Goal: Feedback & Contribution: Submit feedback/report problem

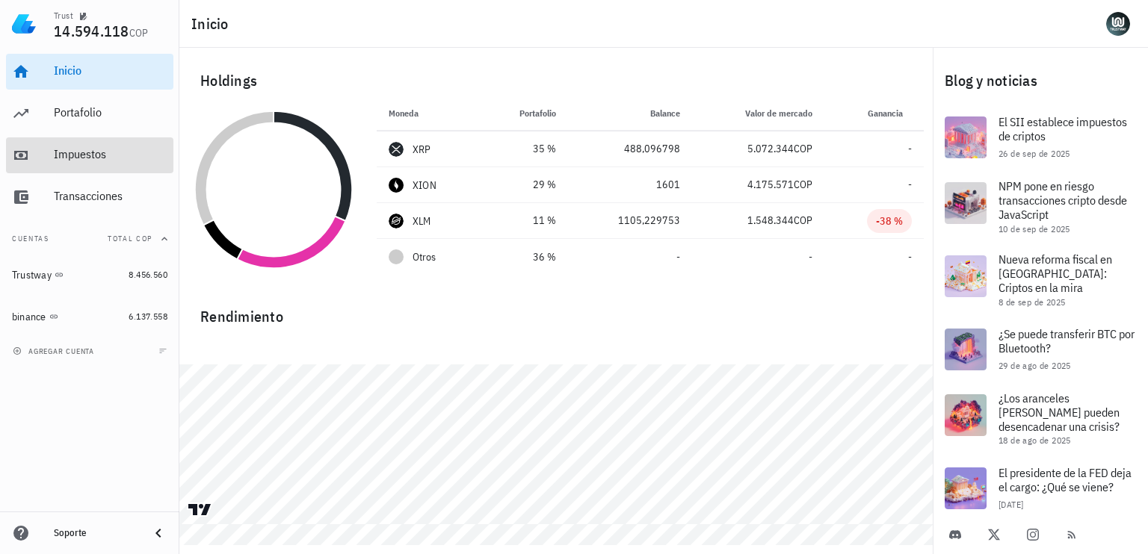
click at [81, 157] on div "Impuestos" at bounding box center [111, 154] width 114 height 14
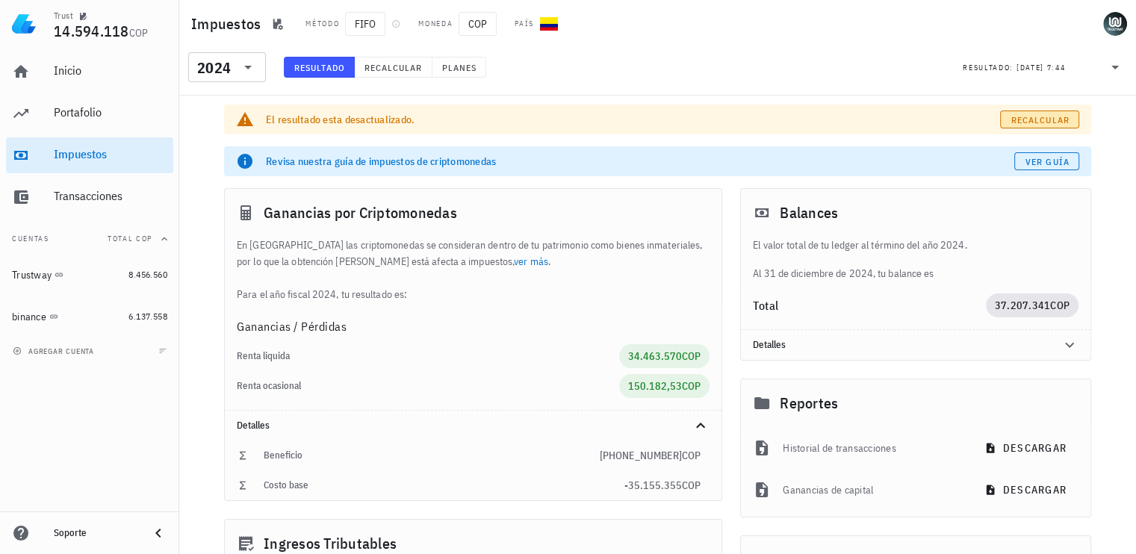
click at [1047, 117] on span "Recalcular" at bounding box center [1040, 119] width 59 height 11
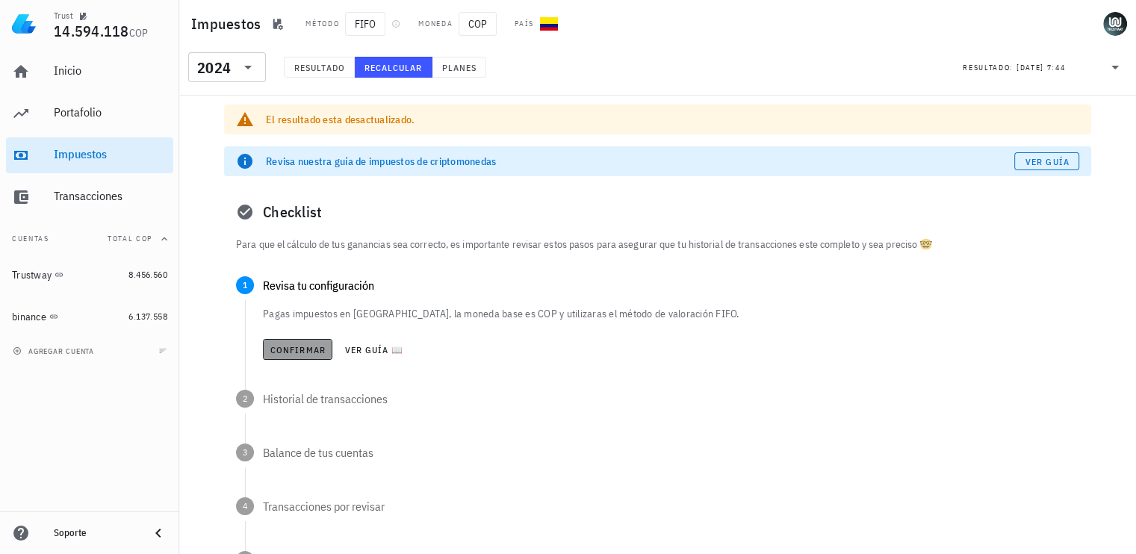
click at [301, 342] on button "Confirmar" at bounding box center [297, 349] width 69 height 21
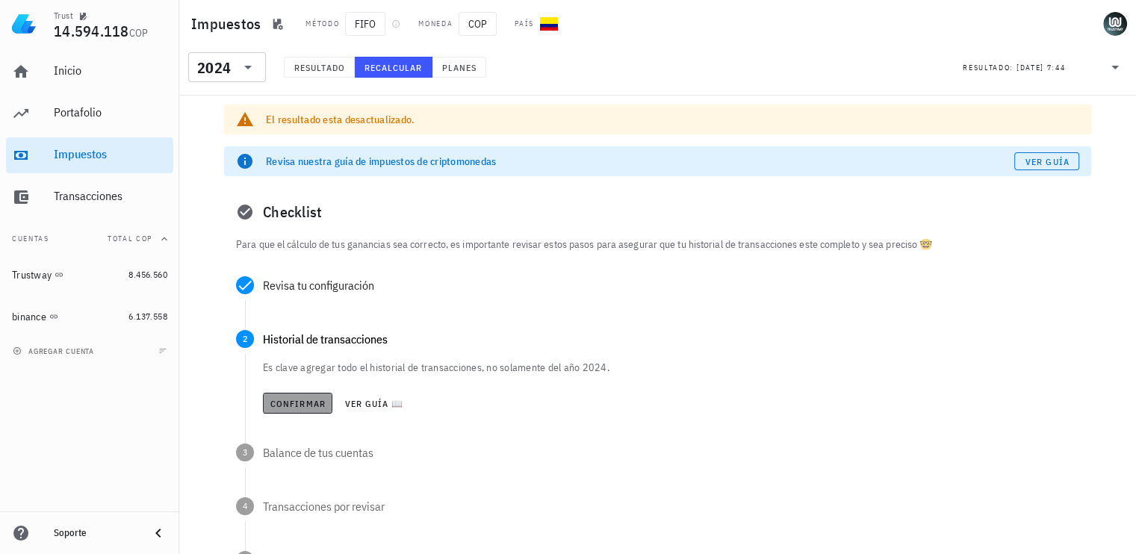
click at [300, 400] on span "Confirmar" at bounding box center [298, 403] width 56 height 11
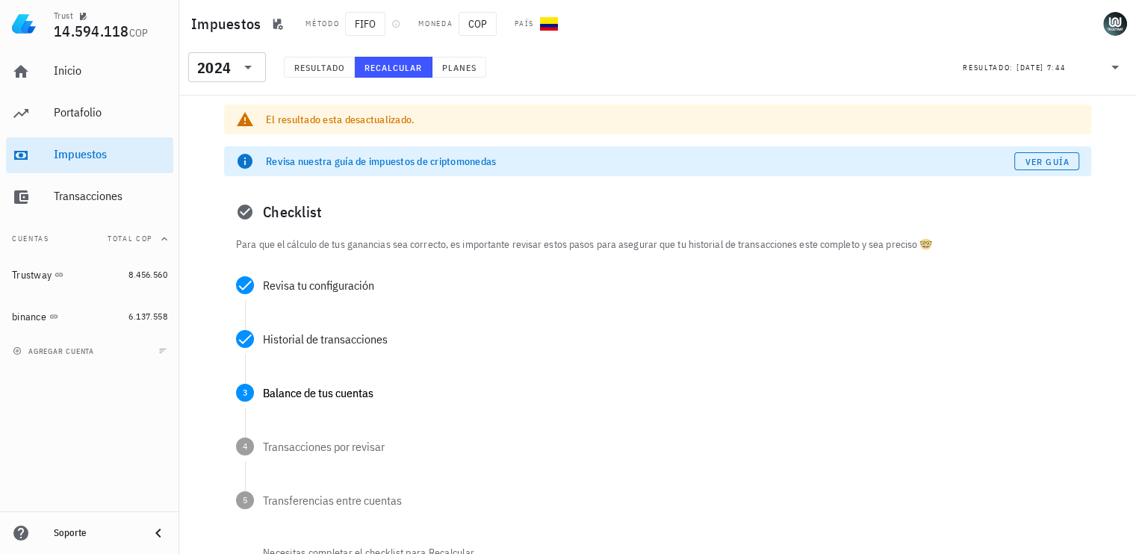
scroll to position [12, 0]
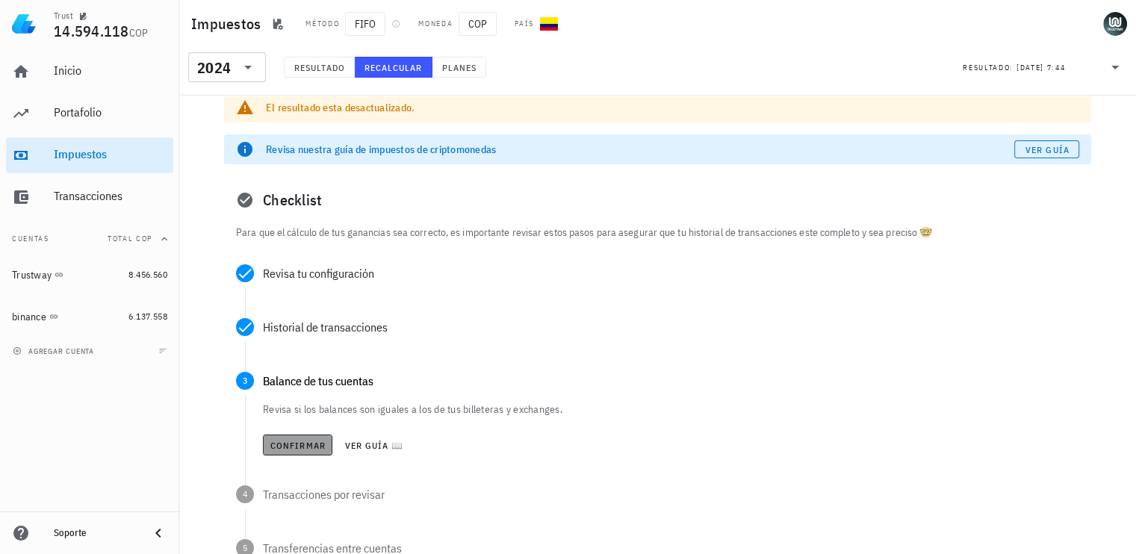
click at [302, 441] on span "Confirmar" at bounding box center [298, 445] width 56 height 11
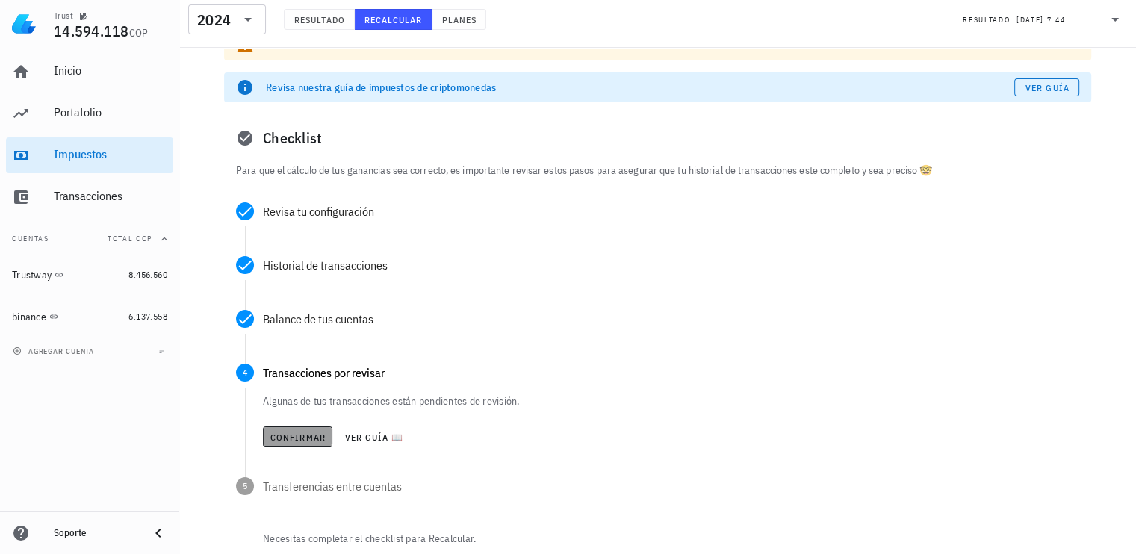
click at [300, 436] on span "Confirmar" at bounding box center [298, 437] width 56 height 11
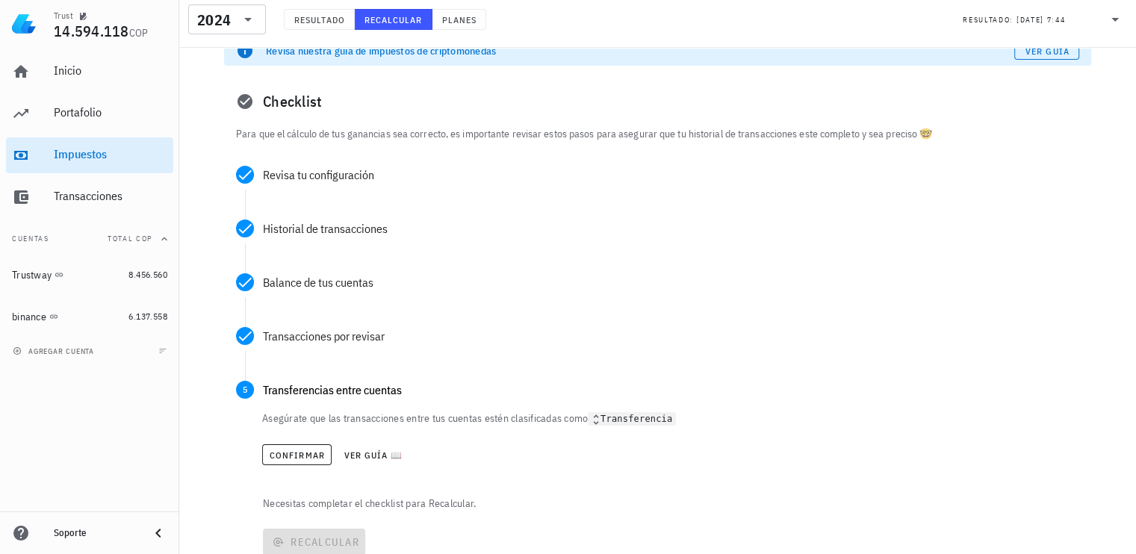
scroll to position [111, 0]
click at [308, 465] on button "Confirmar" at bounding box center [296, 455] width 69 height 21
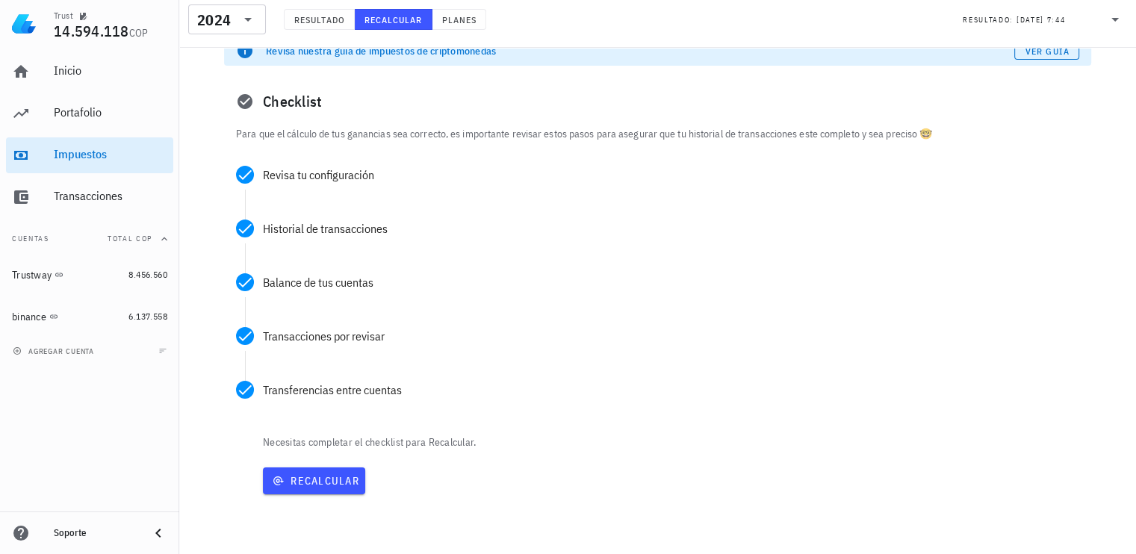
scroll to position [185, 0]
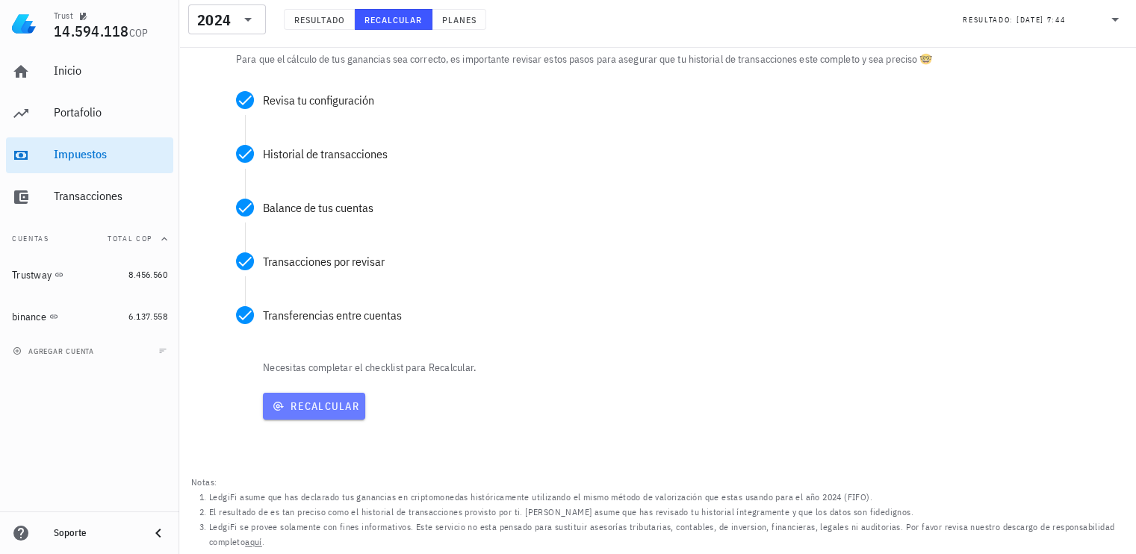
click at [321, 416] on button "Recalcular" at bounding box center [314, 406] width 102 height 27
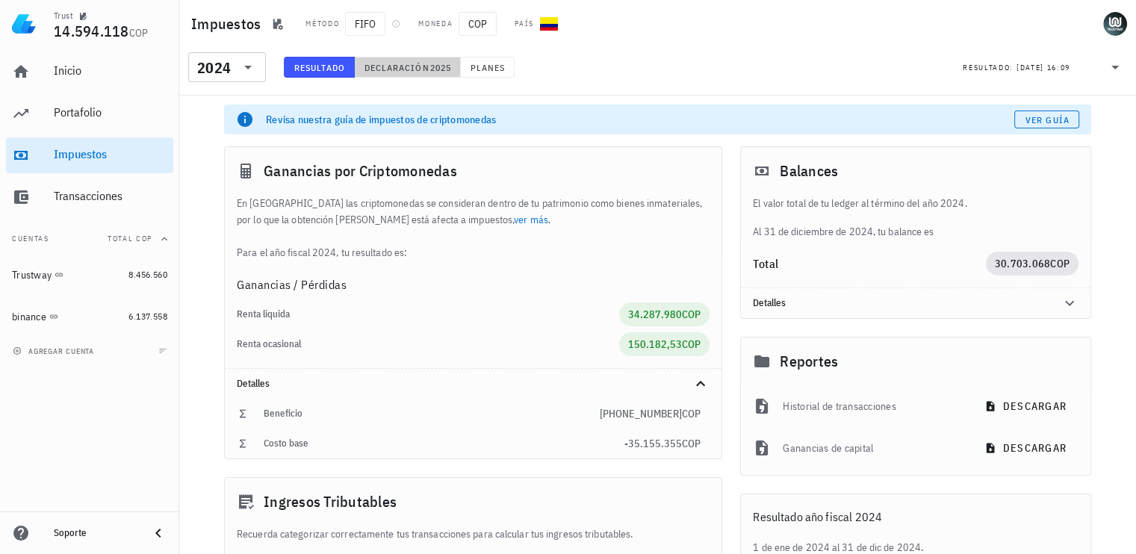
click at [397, 69] on span "Declaración" at bounding box center [397, 67] width 66 height 11
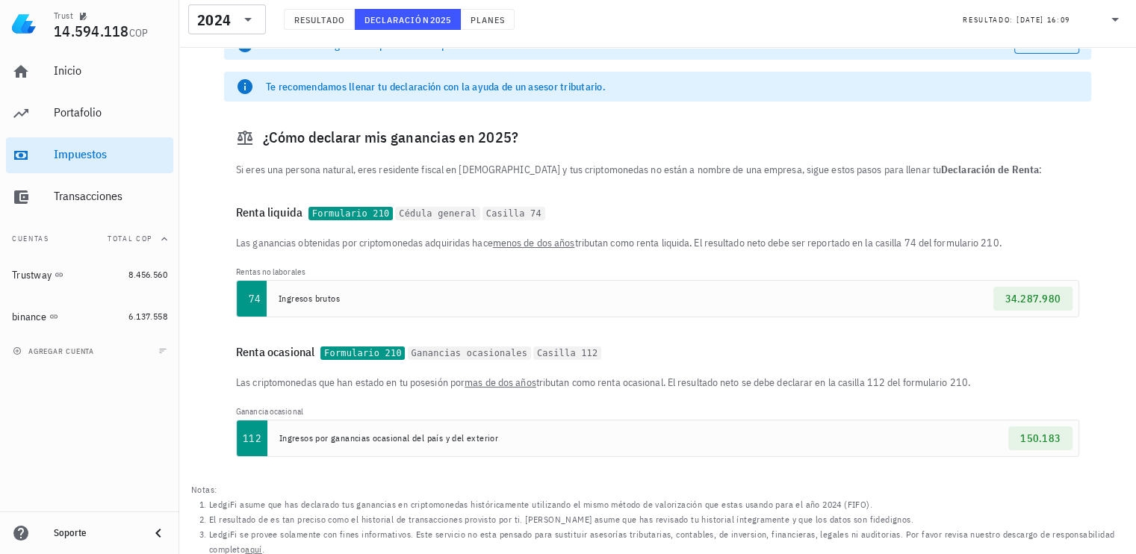
scroll to position [82, 0]
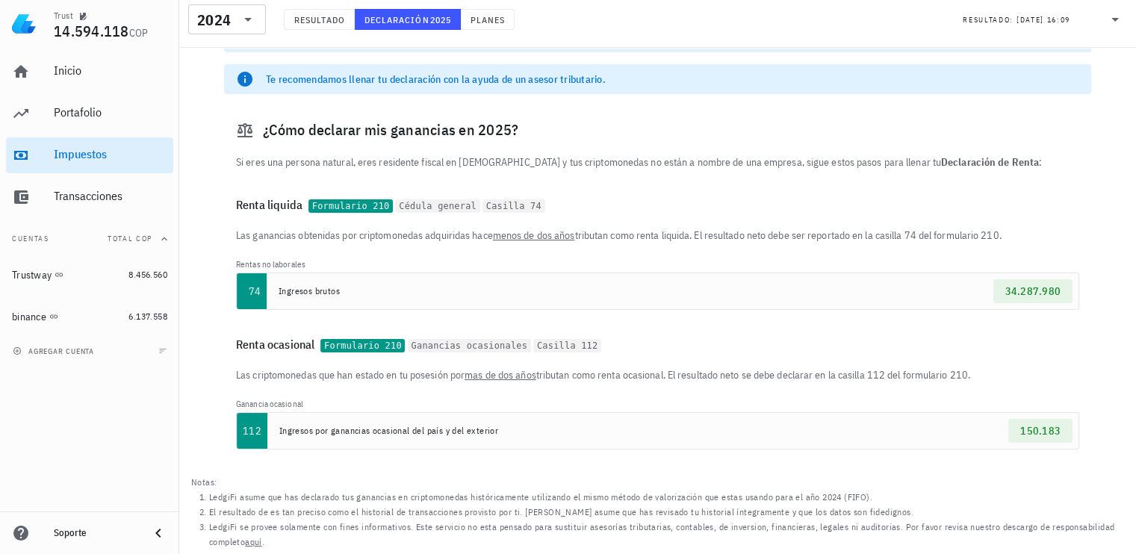
click at [533, 406] on div "Las criptomonedas que han estado en tu posesión por mas de dos años tributan co…" at bounding box center [657, 414] width 867 height 95
click at [87, 140] on div "Impuestos" at bounding box center [111, 155] width 114 height 34
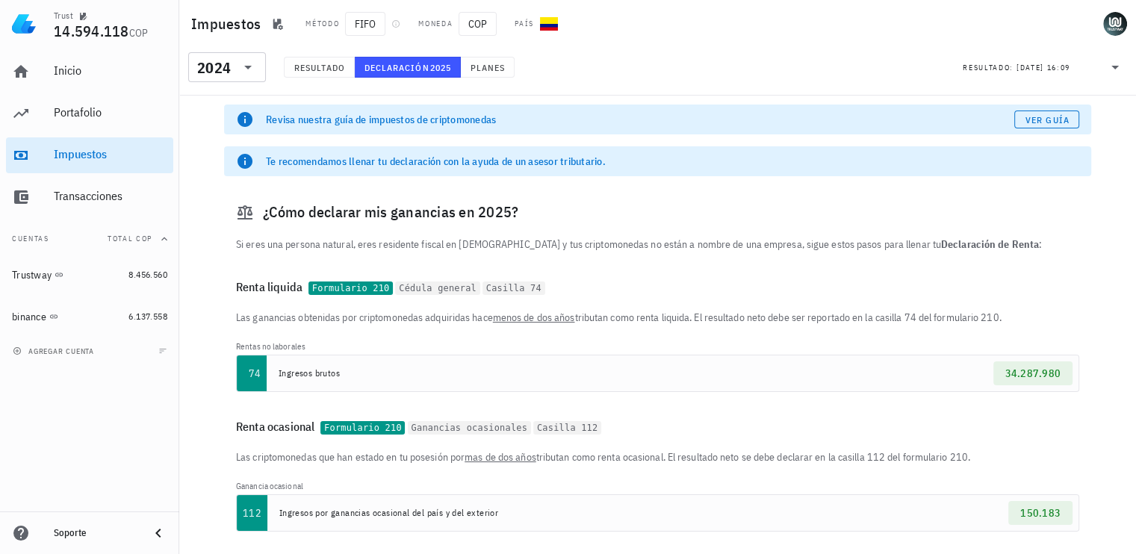
click at [1119, 72] on icon at bounding box center [1115, 67] width 18 height 18
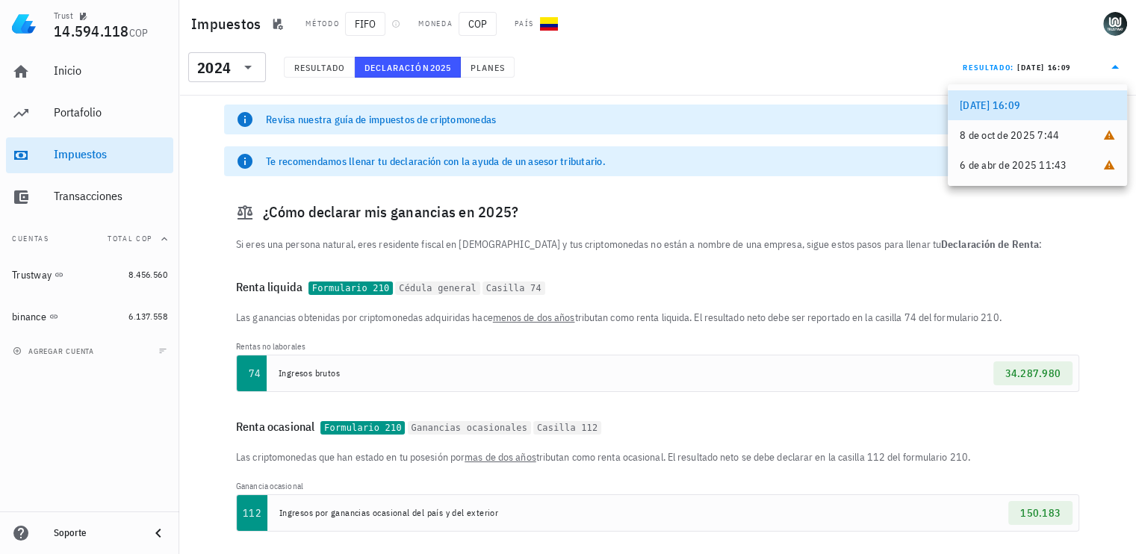
click at [1119, 72] on icon at bounding box center [1115, 67] width 18 height 18
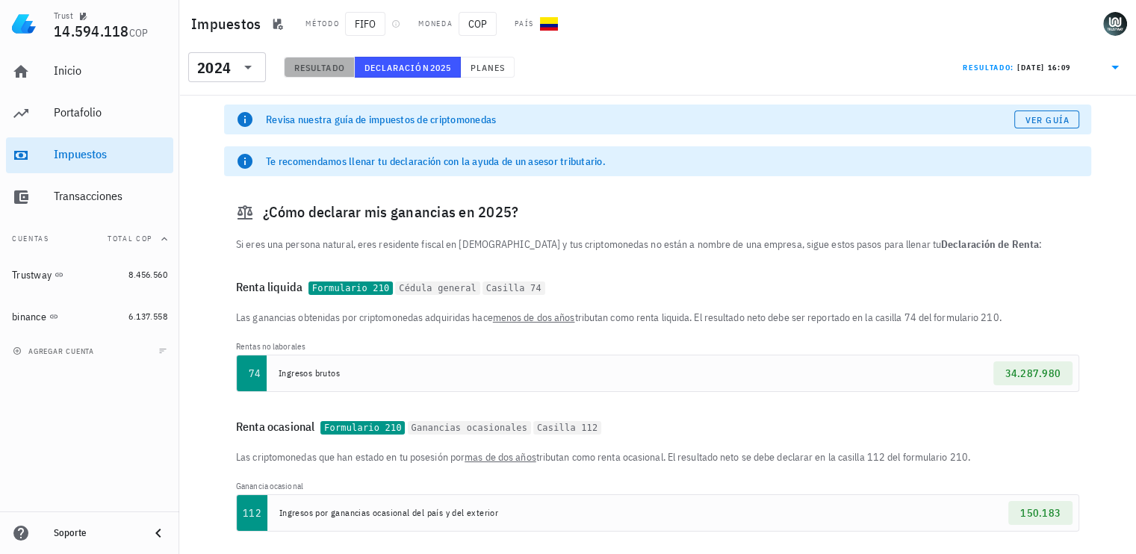
click at [344, 69] on span "Resultado" at bounding box center [320, 67] width 52 height 11
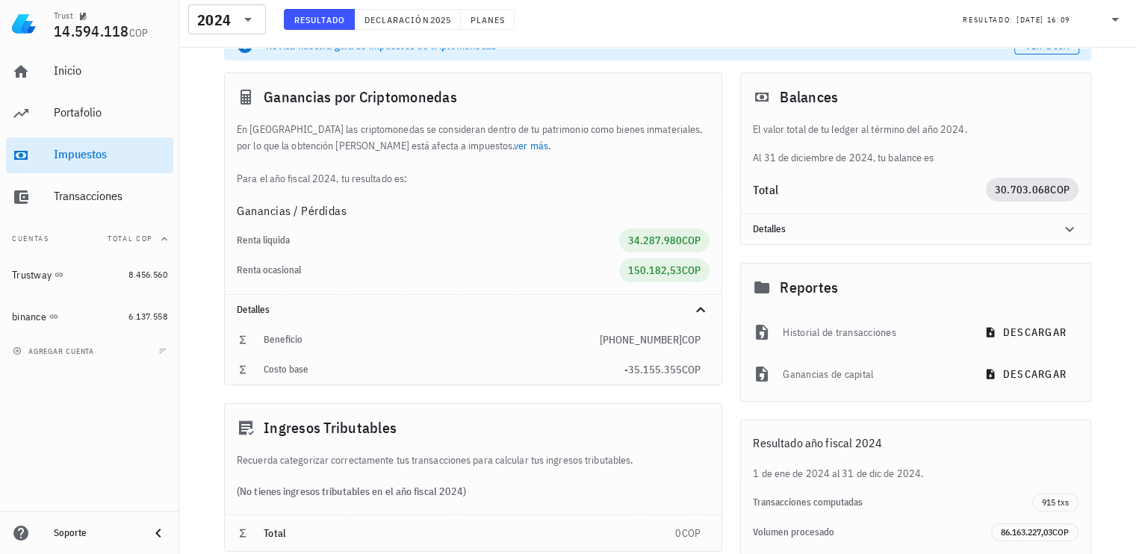
scroll to position [75, 0]
click at [1031, 372] on span "descargar" at bounding box center [1027, 373] width 79 height 13
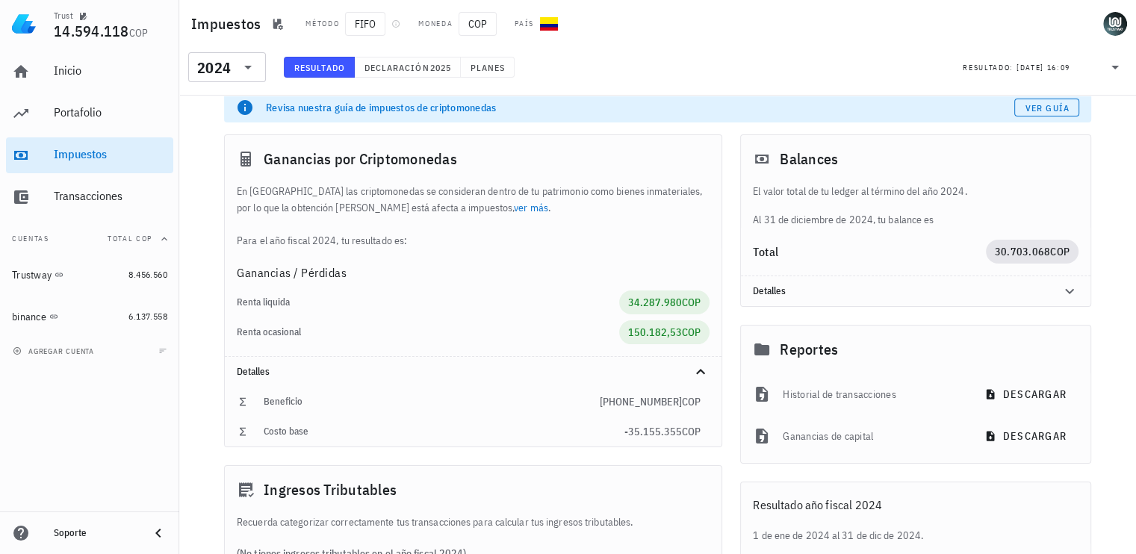
scroll to position [0, 0]
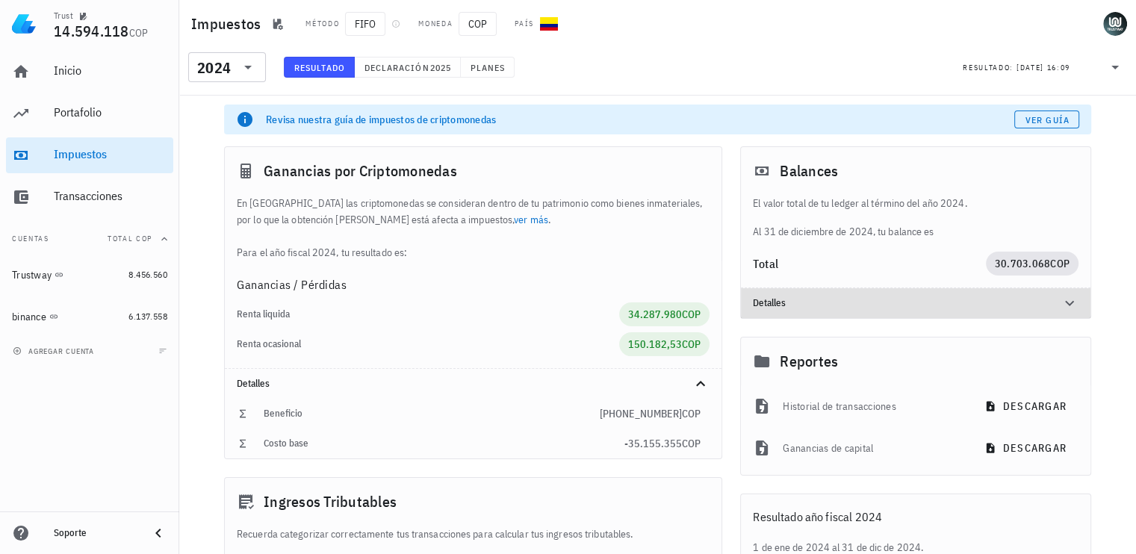
click at [992, 310] on div "Detalles" at bounding box center [916, 303] width 350 height 30
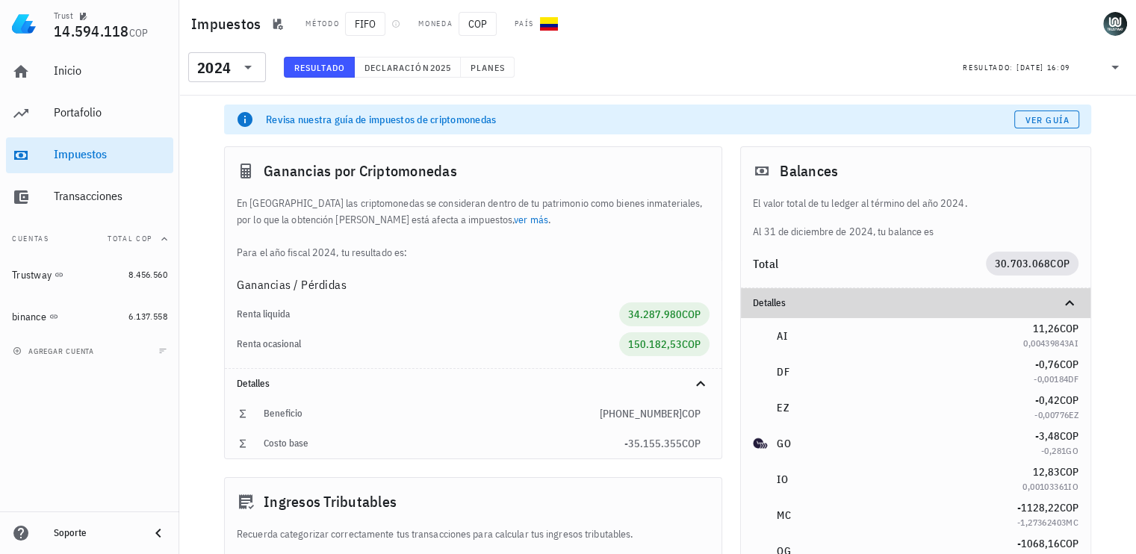
click at [1068, 300] on icon at bounding box center [1070, 303] width 18 height 18
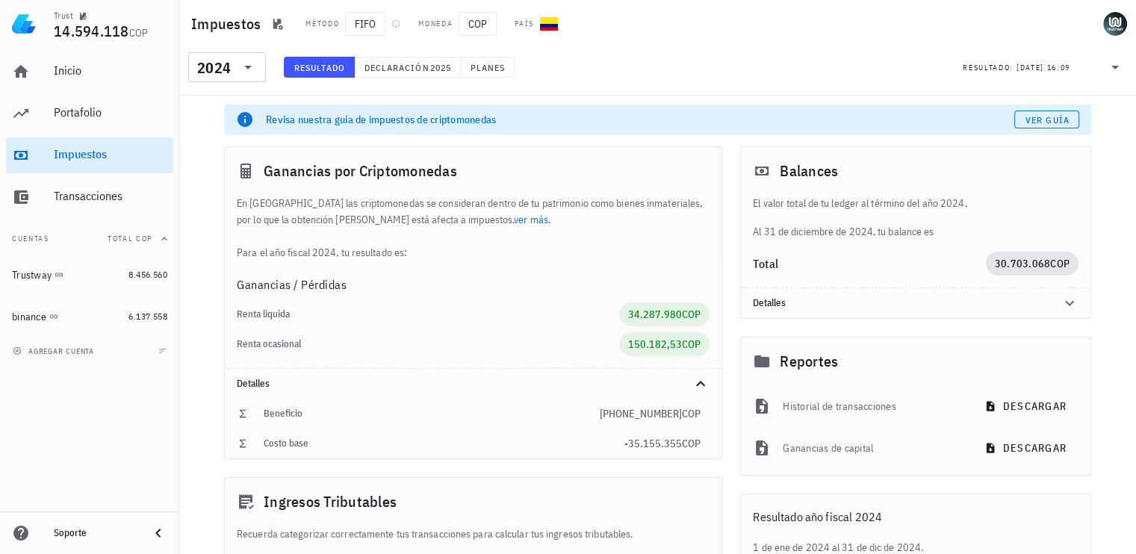
click at [1124, 68] on div "Resultado: 10/10/2025 16:09" at bounding box center [1043, 67] width 179 height 28
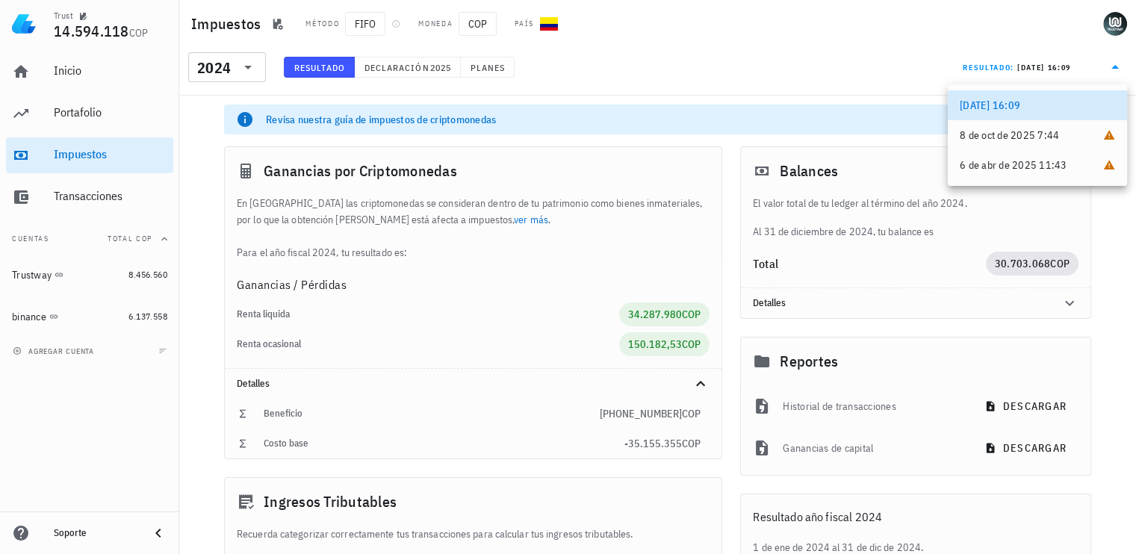
click at [1115, 66] on icon at bounding box center [1115, 67] width 7 height 4
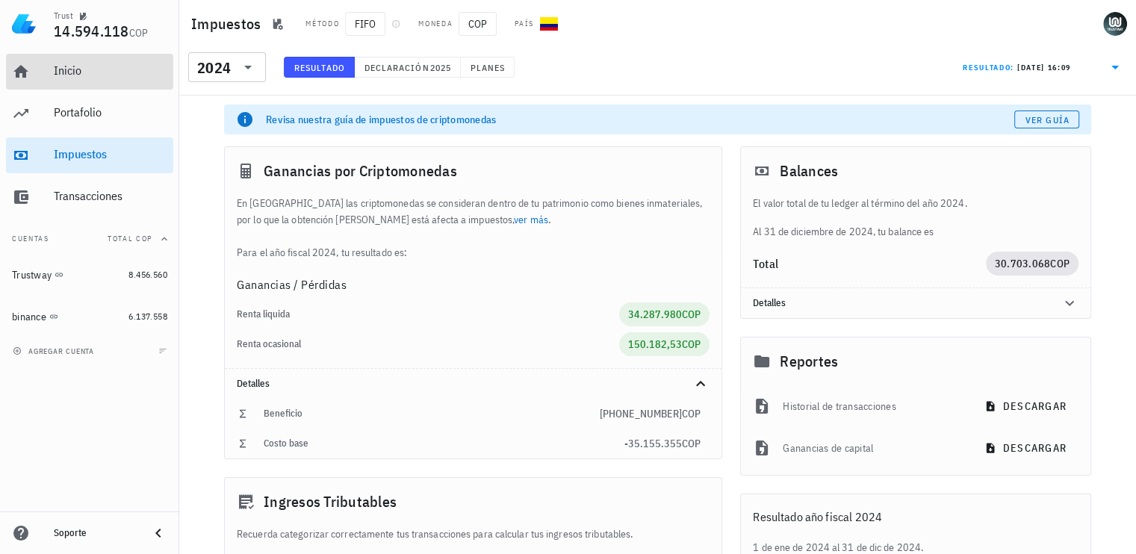
click at [75, 77] on div "Inicio" at bounding box center [111, 71] width 114 height 14
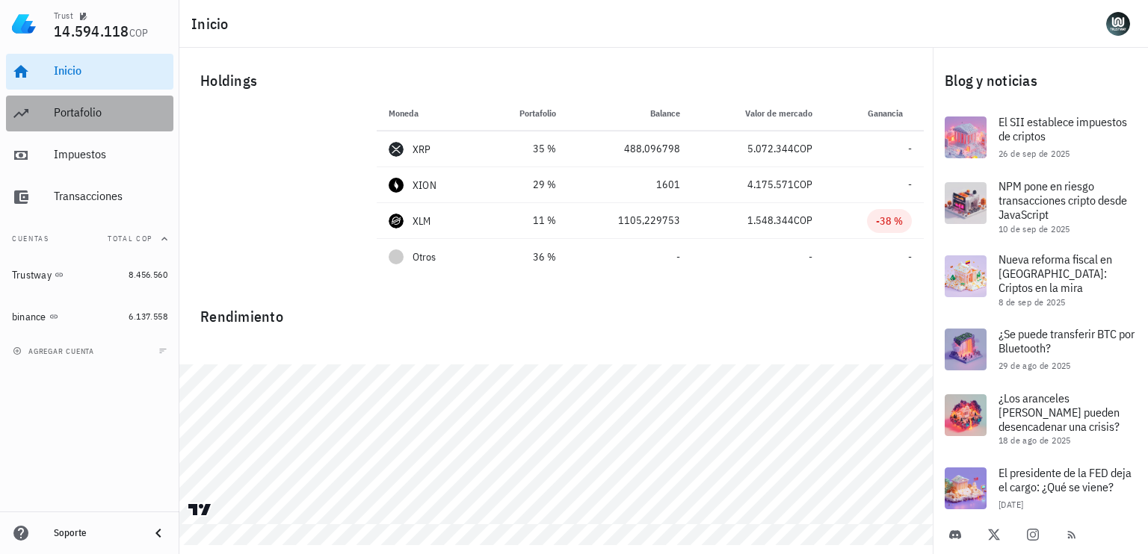
click at [113, 117] on div "Portafolio" at bounding box center [111, 112] width 114 height 14
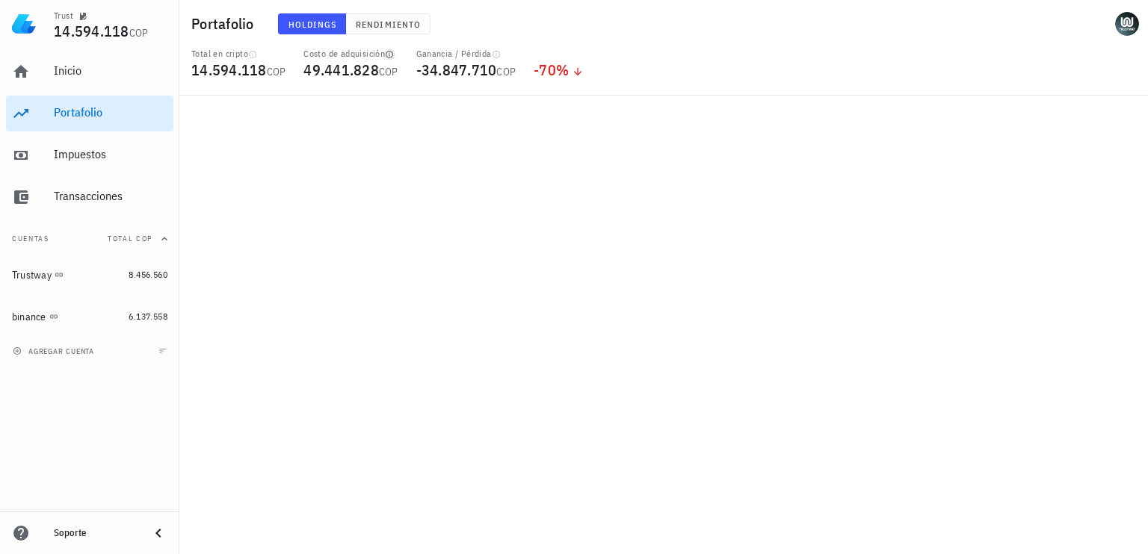
click at [391, 55] on icon "button" at bounding box center [389, 54] width 9 height 9
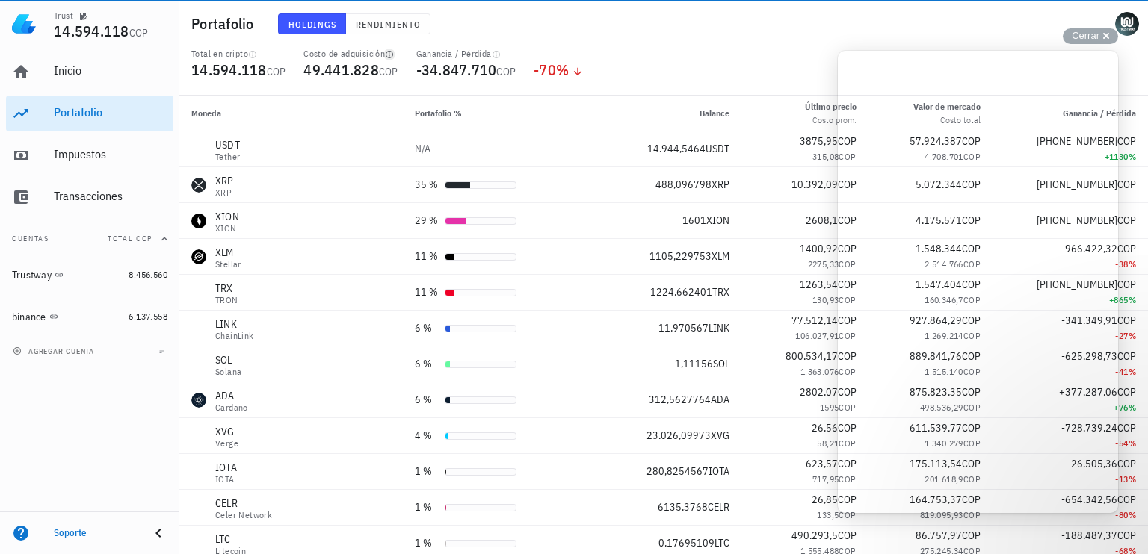
click at [391, 53] on icon "button" at bounding box center [389, 54] width 9 height 9
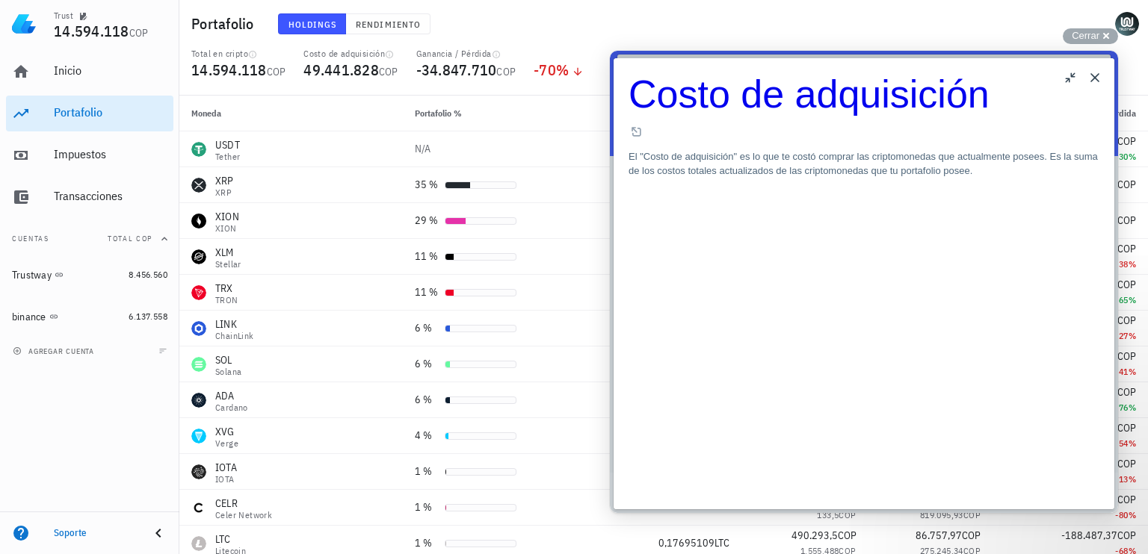
click at [1094, 83] on button "Close" at bounding box center [1095, 78] width 24 height 24
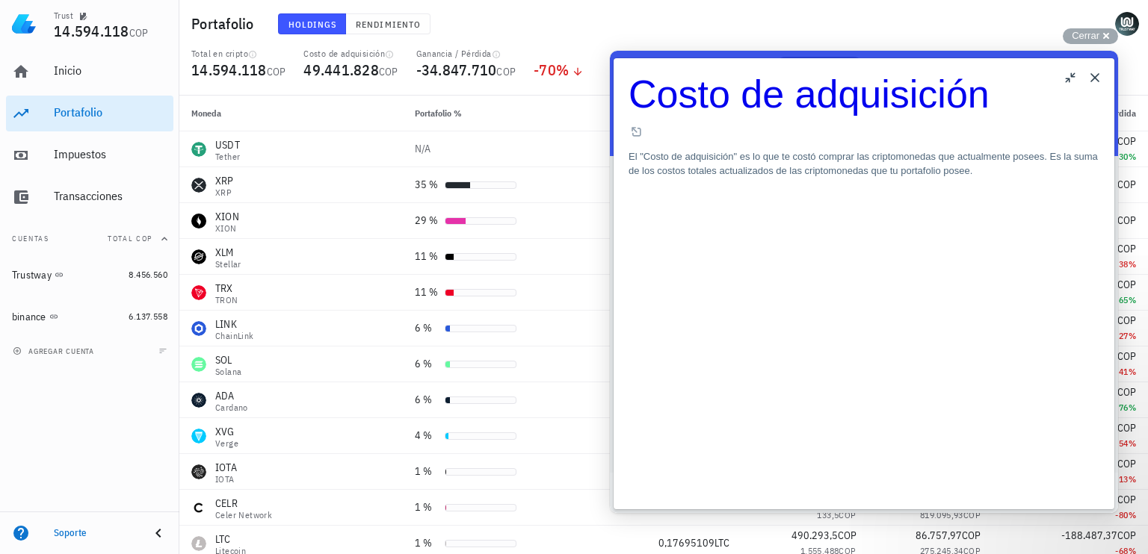
click at [1094, 83] on button "Close" at bounding box center [1095, 78] width 24 height 24
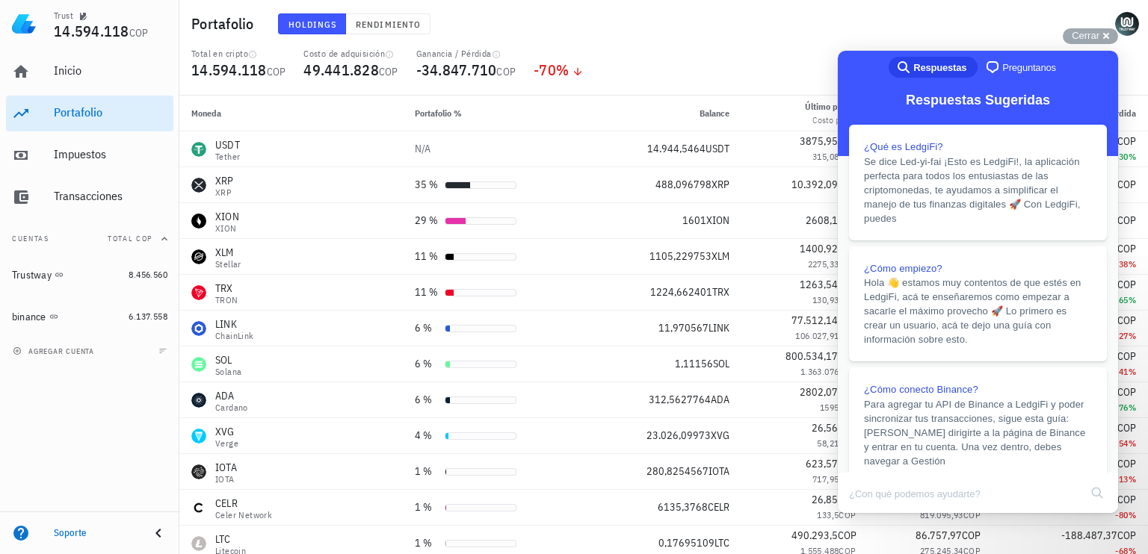
click at [696, 46] on div "Portafolio Holdings Rendimiento" at bounding box center [663, 24] width 968 height 48
click at [502, 149] on div "N/A" at bounding box center [482, 149] width 134 height 16
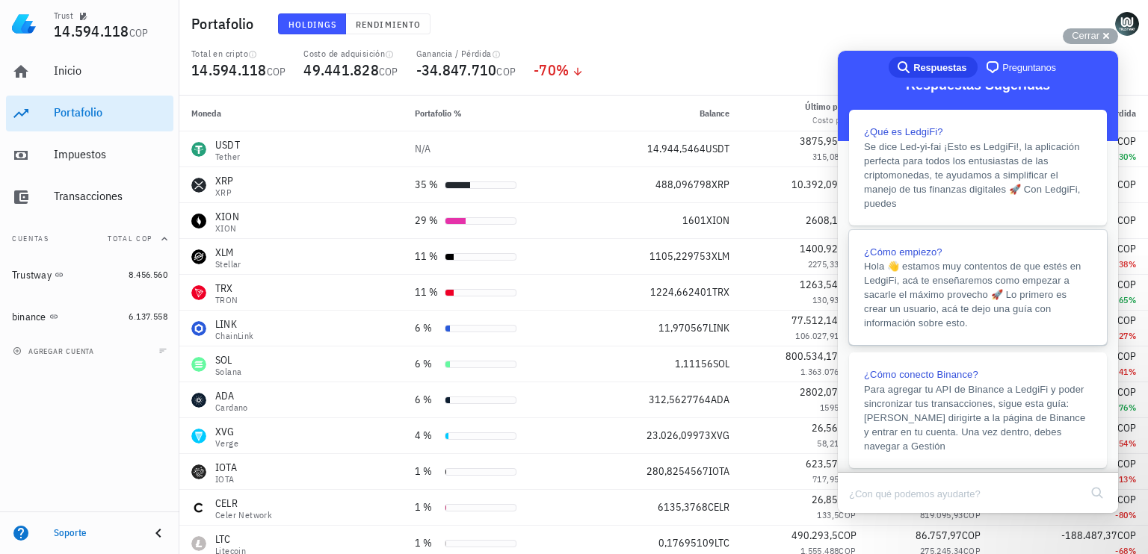
scroll to position [15, 0]
click at [1007, 59] on div "chat-square Preguntanos" at bounding box center [1019, 67] width 72 height 18
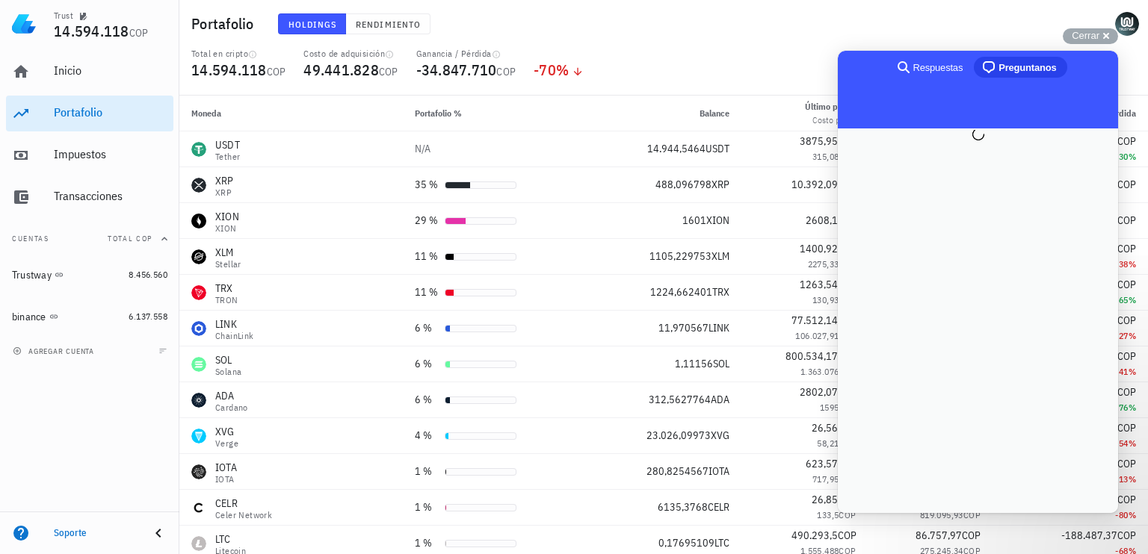
scroll to position [0, 0]
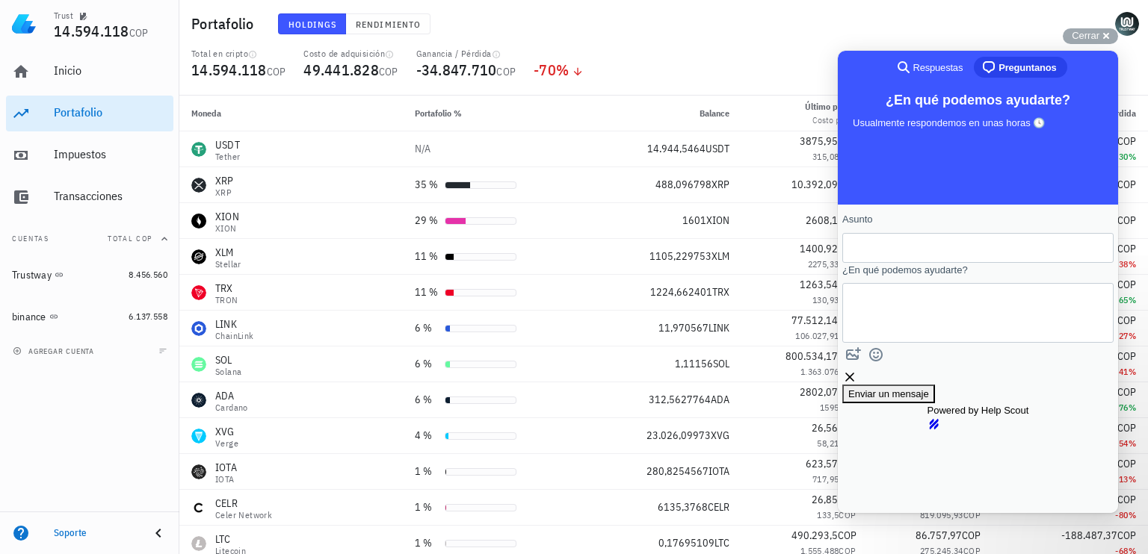
click at [914, 245] on input "Asunto" at bounding box center [977, 248] width 247 height 27
type input "consulta para declaración de renta"
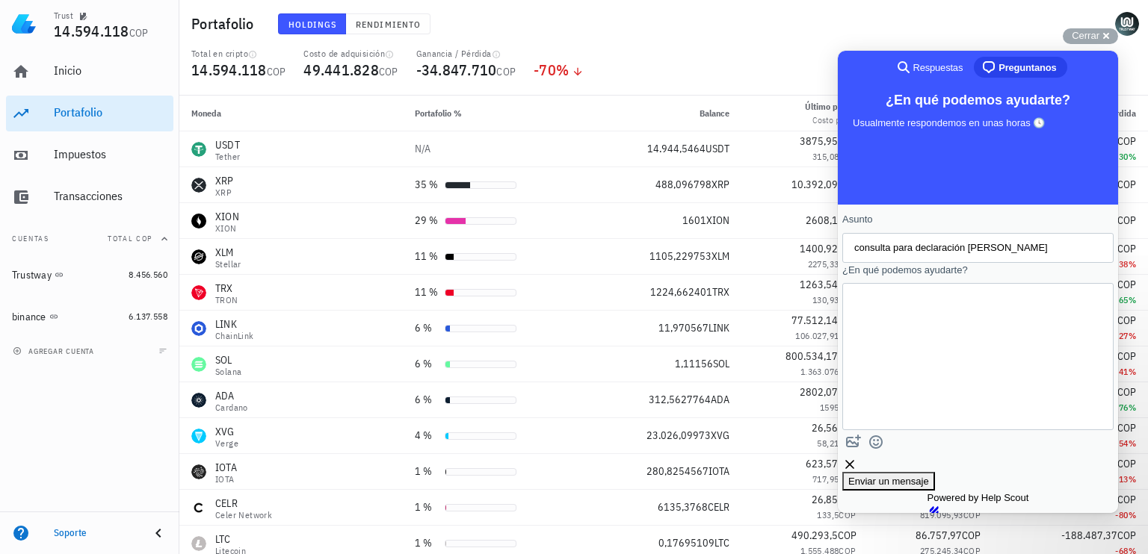
scroll to position [25, 0]
click at [887, 397] on textarea "Estimados, Me gustaría saber si es posible identificar el costo fiscal de la ad…" at bounding box center [870, 356] width 33 height 111
drag, startPoint x: 961, startPoint y: 385, endPoint x: 918, endPoint y: 386, distance: 42.6
click at [887, 386] on textarea "Estimados, Me gustaría saber si es posible identificar el costo fiscal de la ad…" at bounding box center [870, 371] width 33 height 137
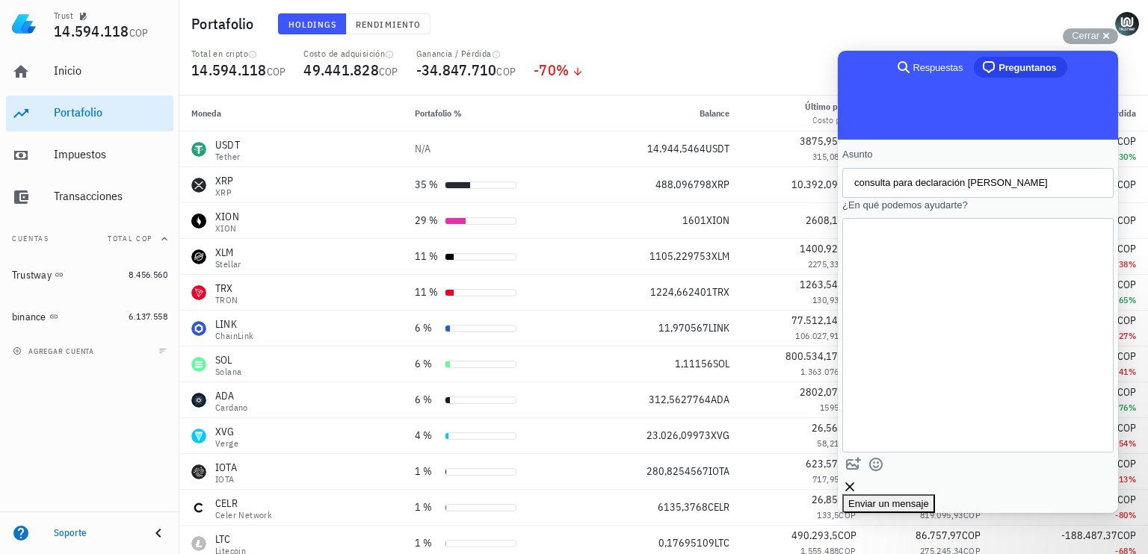
scroll to position [38, 0]
paste textarea "Contact form"
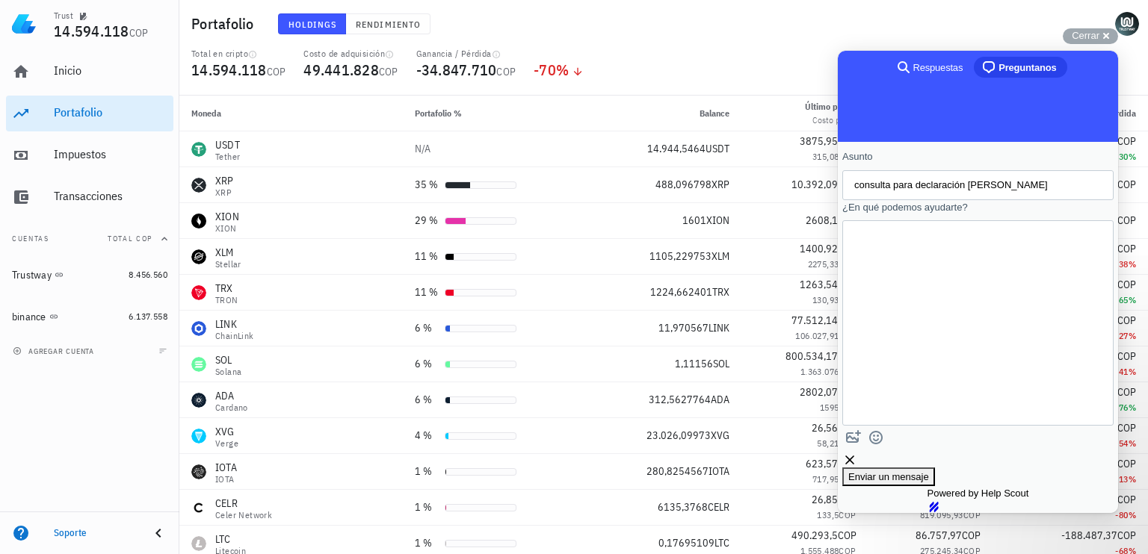
scroll to position [18, 0]
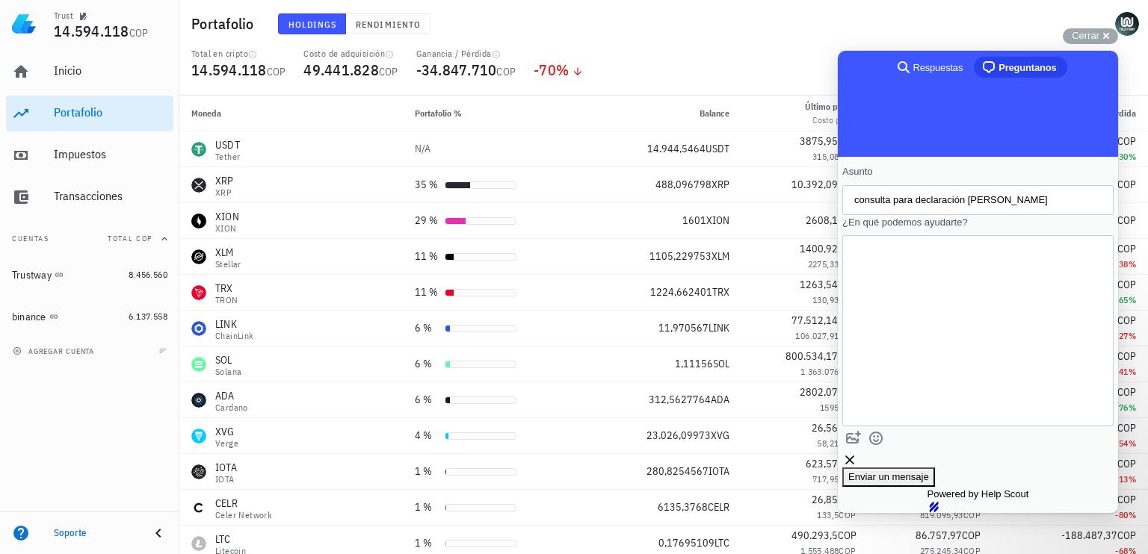
type textarea "Estimados, Me gustaría saber si es posible identificar el costo fiscal de la ad…"
click at [929, 471] on span "Enviar un mensaje" at bounding box center [888, 476] width 81 height 11
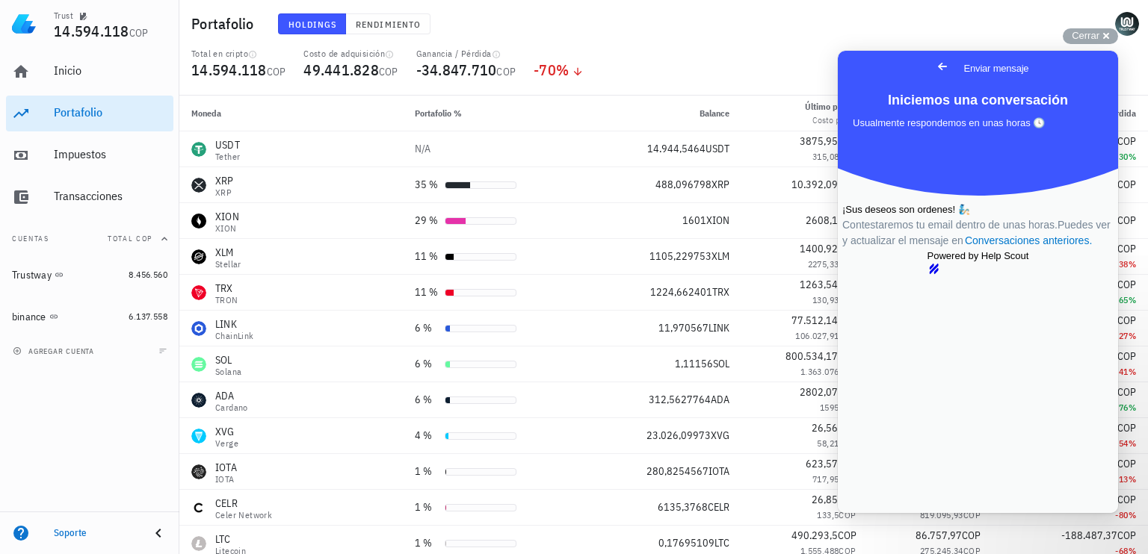
scroll to position [0, 0]
click at [998, 249] on link "Conversaciones anteriores ." at bounding box center [1028, 241] width 130 height 16
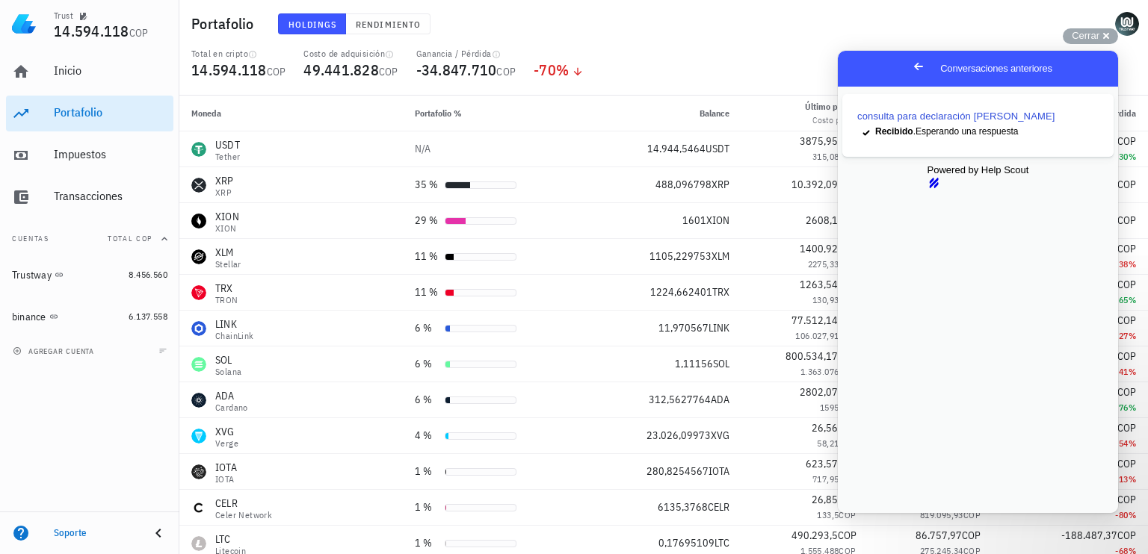
click at [970, 290] on div "consulta para declaración de renta checkmark Recibido . Esperando una respuesta…" at bounding box center [977, 300] width 280 height 427
click at [70, 87] on div "Inicio" at bounding box center [111, 72] width 114 height 34
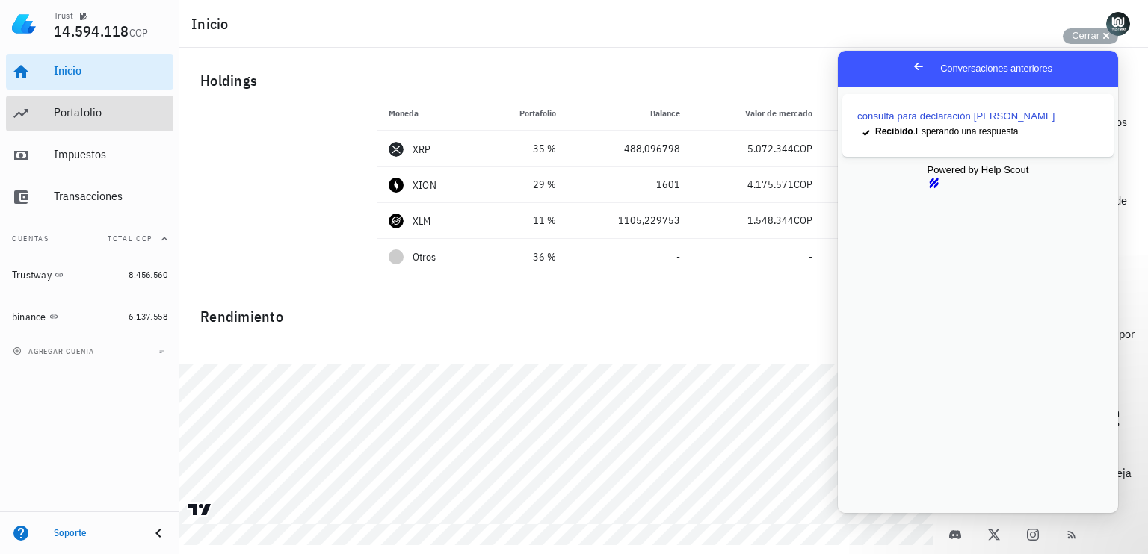
click at [63, 105] on div "Portafolio" at bounding box center [111, 112] width 114 height 14
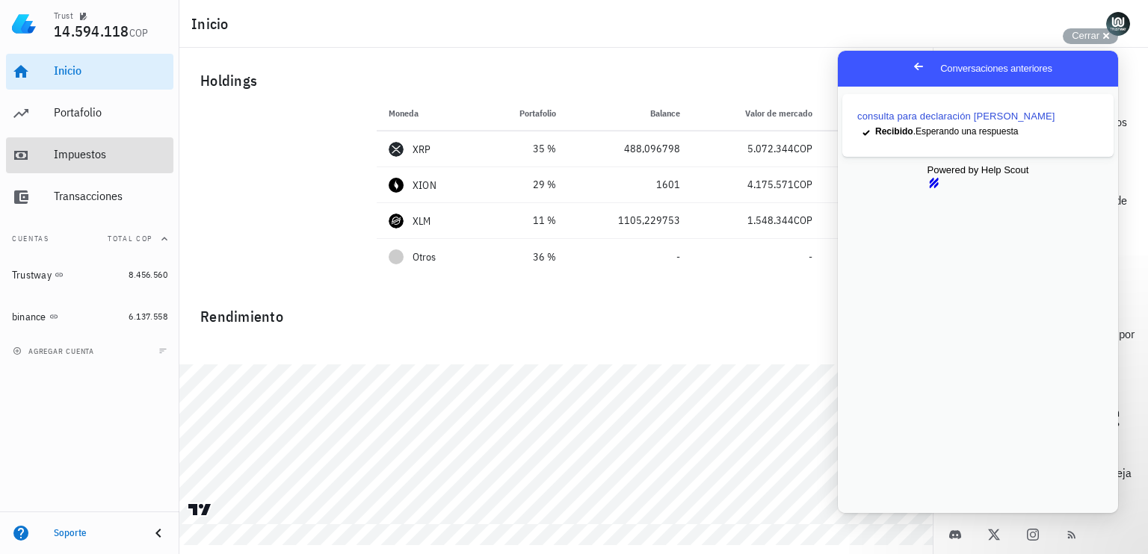
click at [84, 148] on div "Impuestos" at bounding box center [111, 154] width 114 height 14
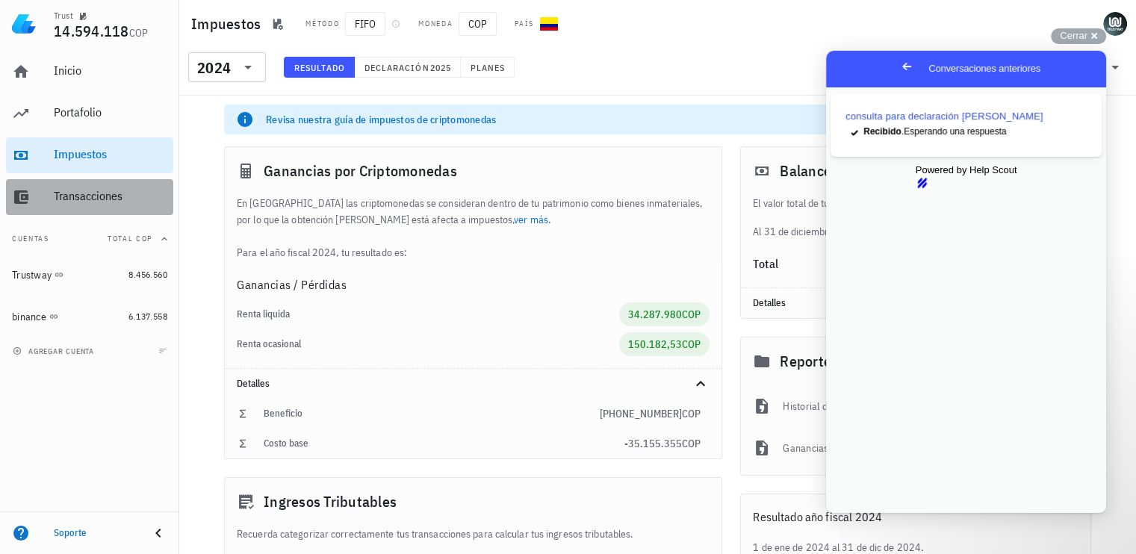
click at [114, 201] on div "Transacciones" at bounding box center [111, 196] width 114 height 14
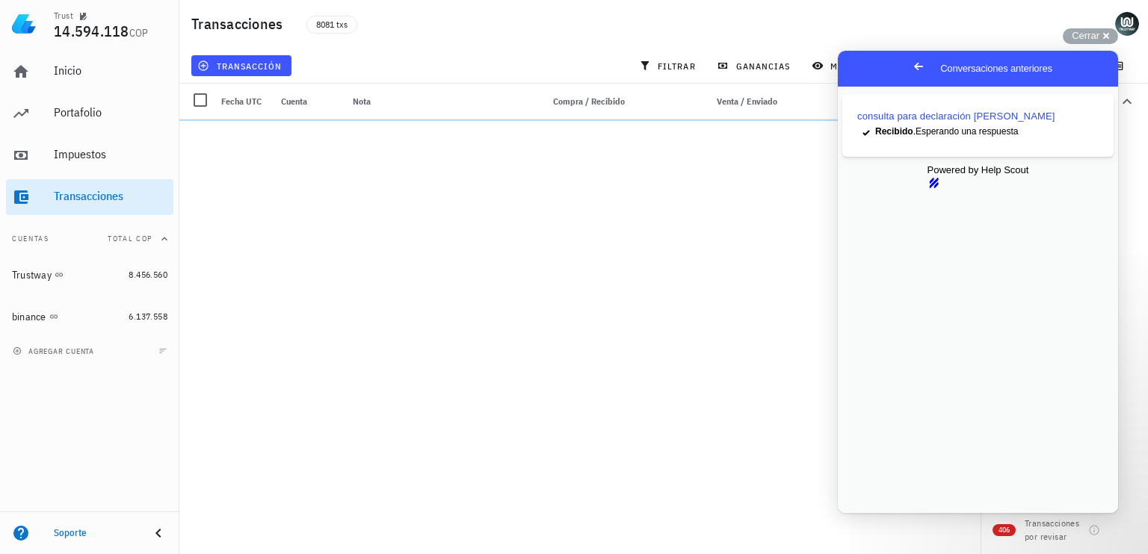
click at [900, 68] on link "Go back" at bounding box center [918, 66] width 37 height 21
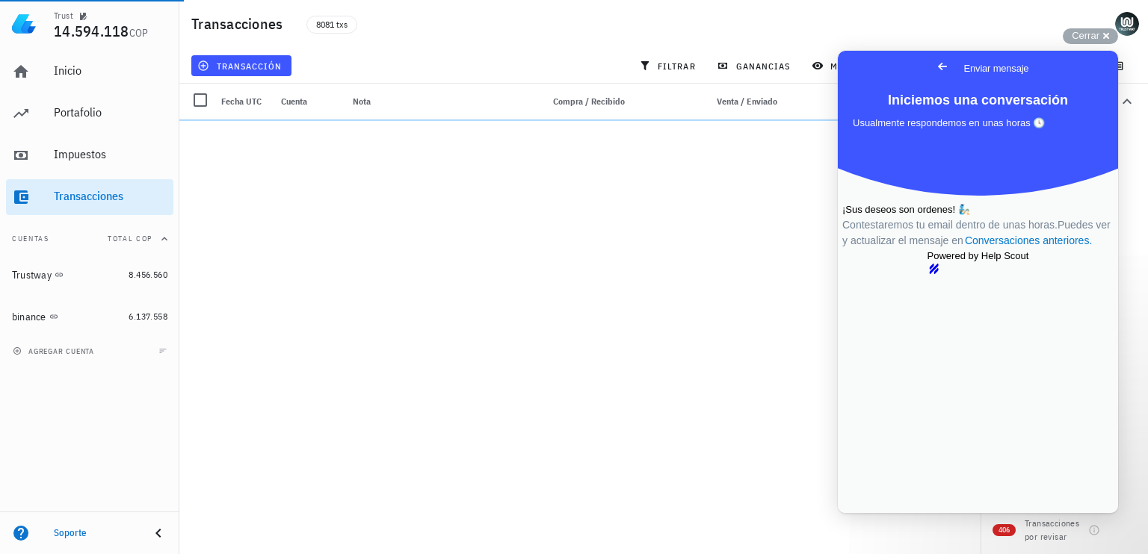
click at [933, 66] on span "Go back" at bounding box center [942, 67] width 18 height 18
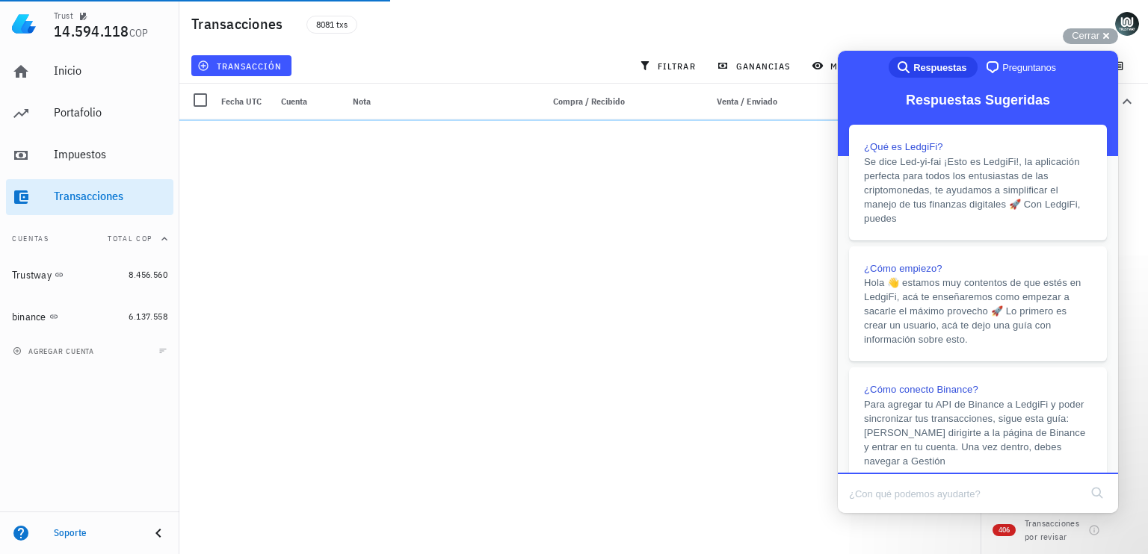
click at [849, 66] on div "search-medium Respuestas chat-square Preguntanos" at bounding box center [977, 69] width 280 height 36
click at [814, 27] on div "Transacciones 8081 txs" at bounding box center [663, 24] width 968 height 48
click at [1097, 37] on span "Cerrar" at bounding box center [1085, 35] width 28 height 11
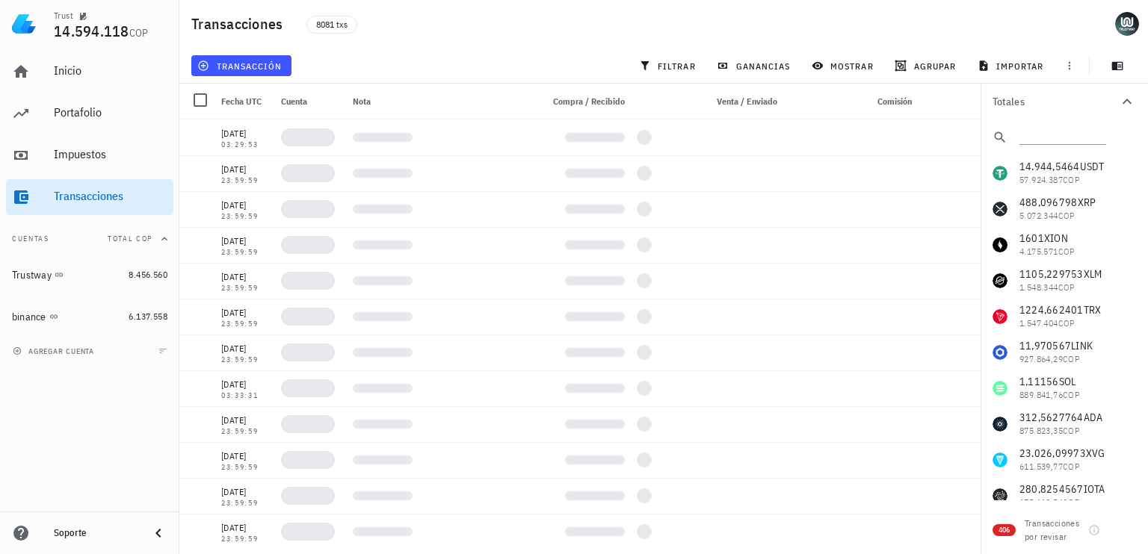
click at [1097, 45] on span "Cerrar" at bounding box center [1085, 50] width 28 height 11
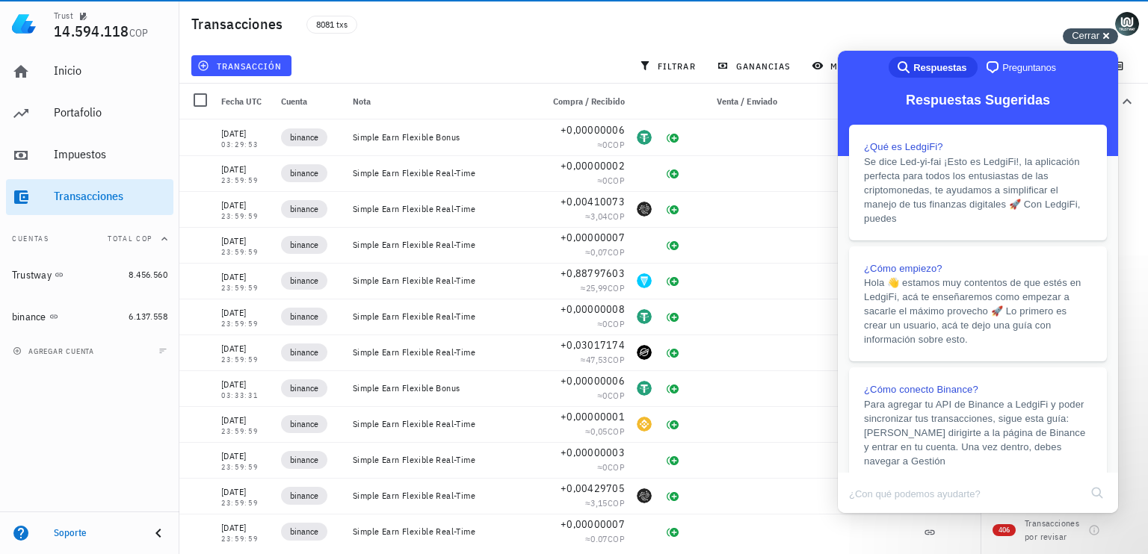
click at [1100, 32] on div "Cerrar cross-small" at bounding box center [1089, 36] width 55 height 16
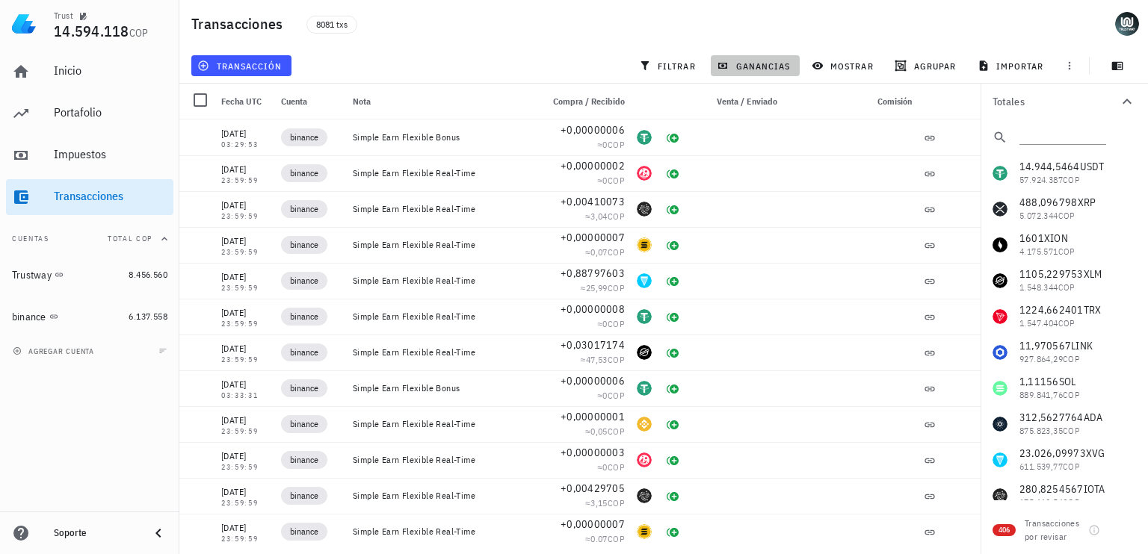
click at [764, 67] on span "ganancias" at bounding box center [754, 66] width 70 height 12
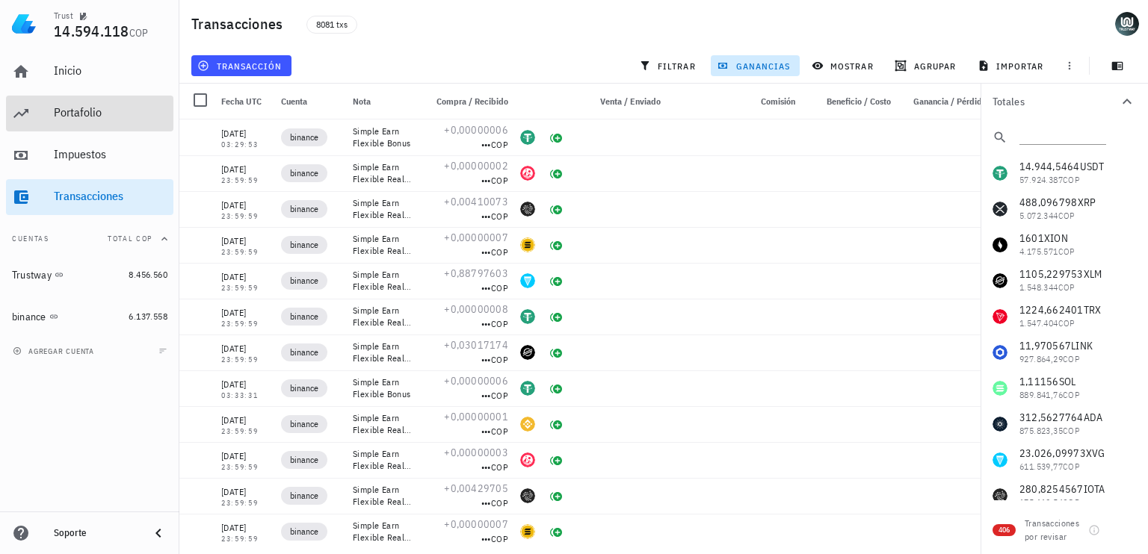
click at [117, 109] on div "Portafolio" at bounding box center [111, 112] width 114 height 14
